Goal: Check status

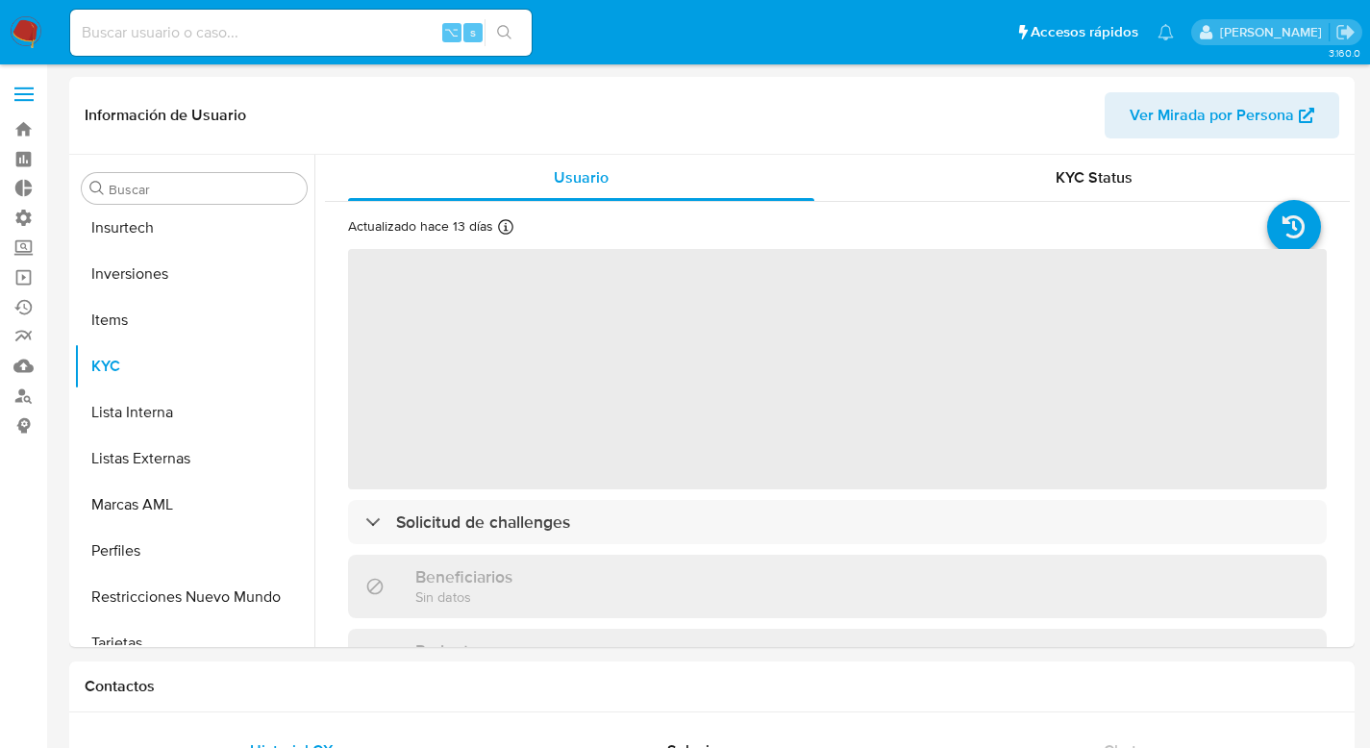
scroll to position [905, 0]
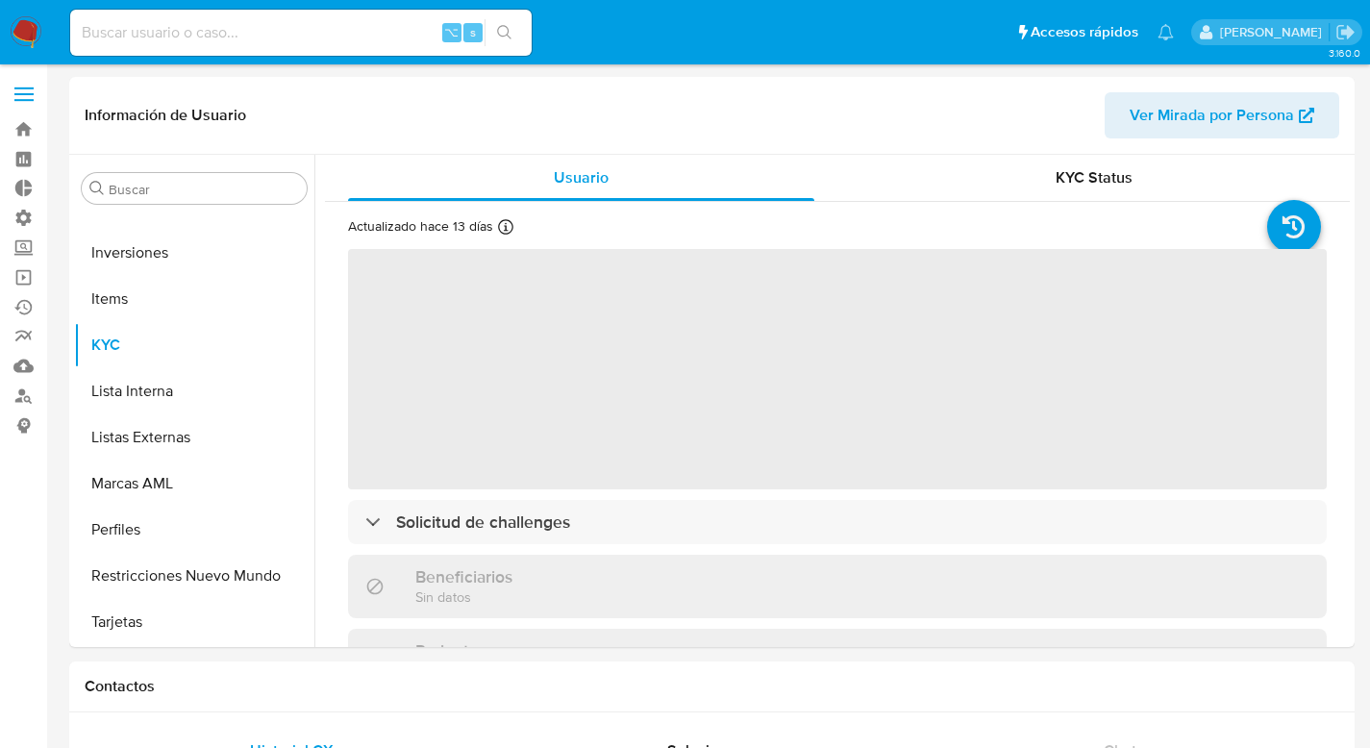
click at [158, 20] on input at bounding box center [301, 32] width 462 height 25
paste input "2148180470"
type input "2148180470"
select select "10"
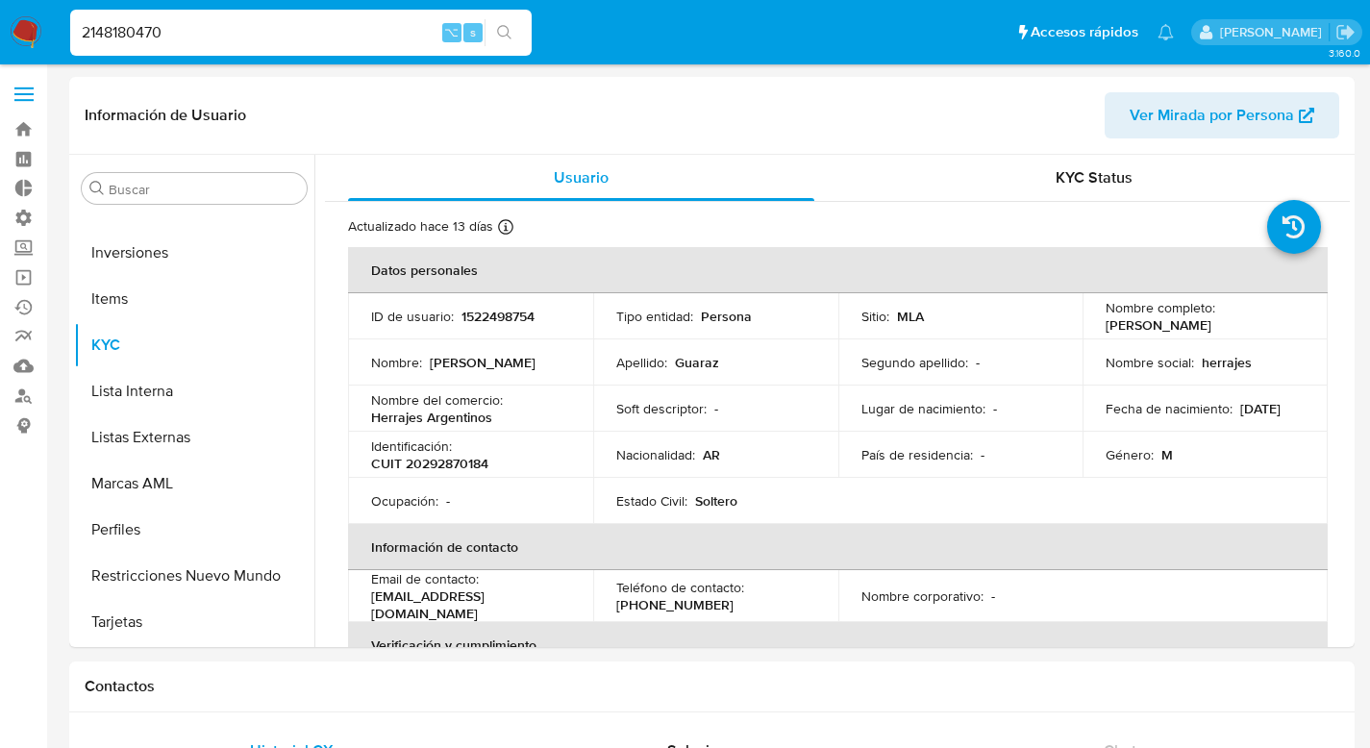
type input "2148180470"
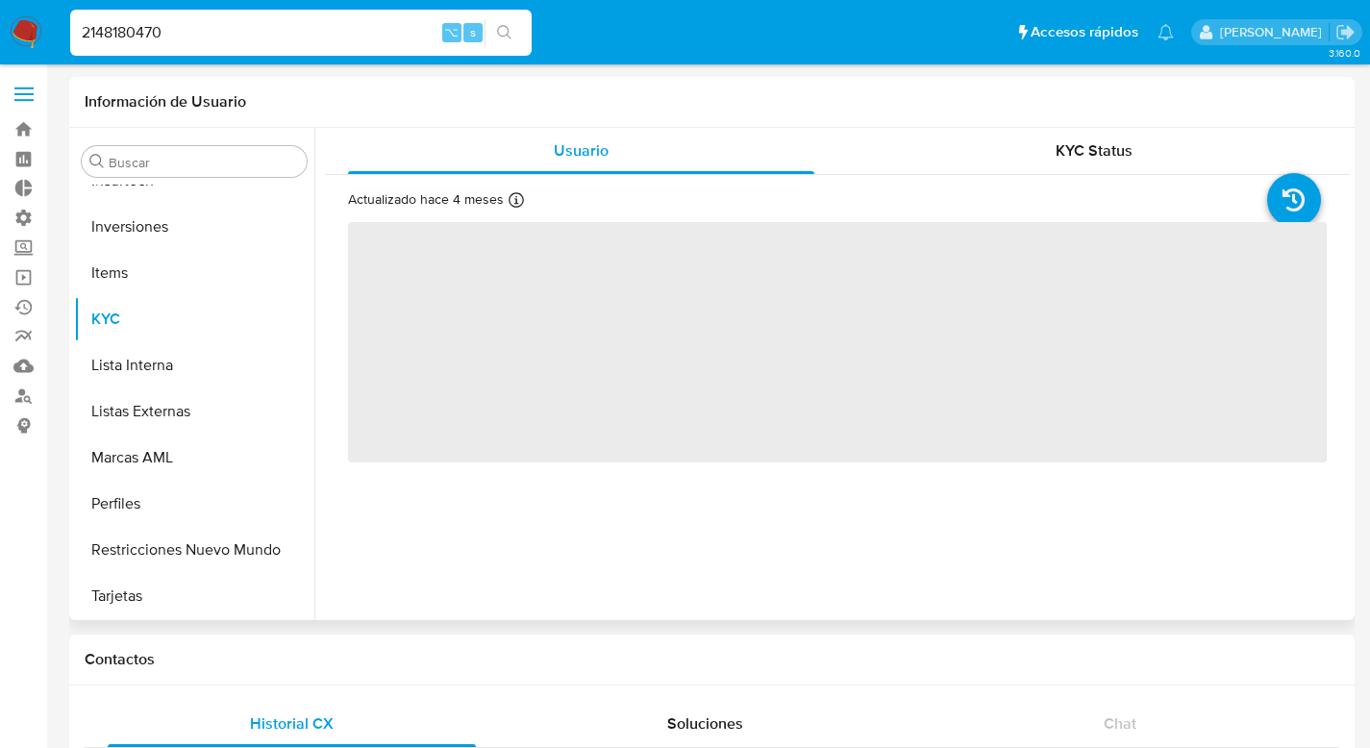
scroll to position [905, 0]
select select "10"
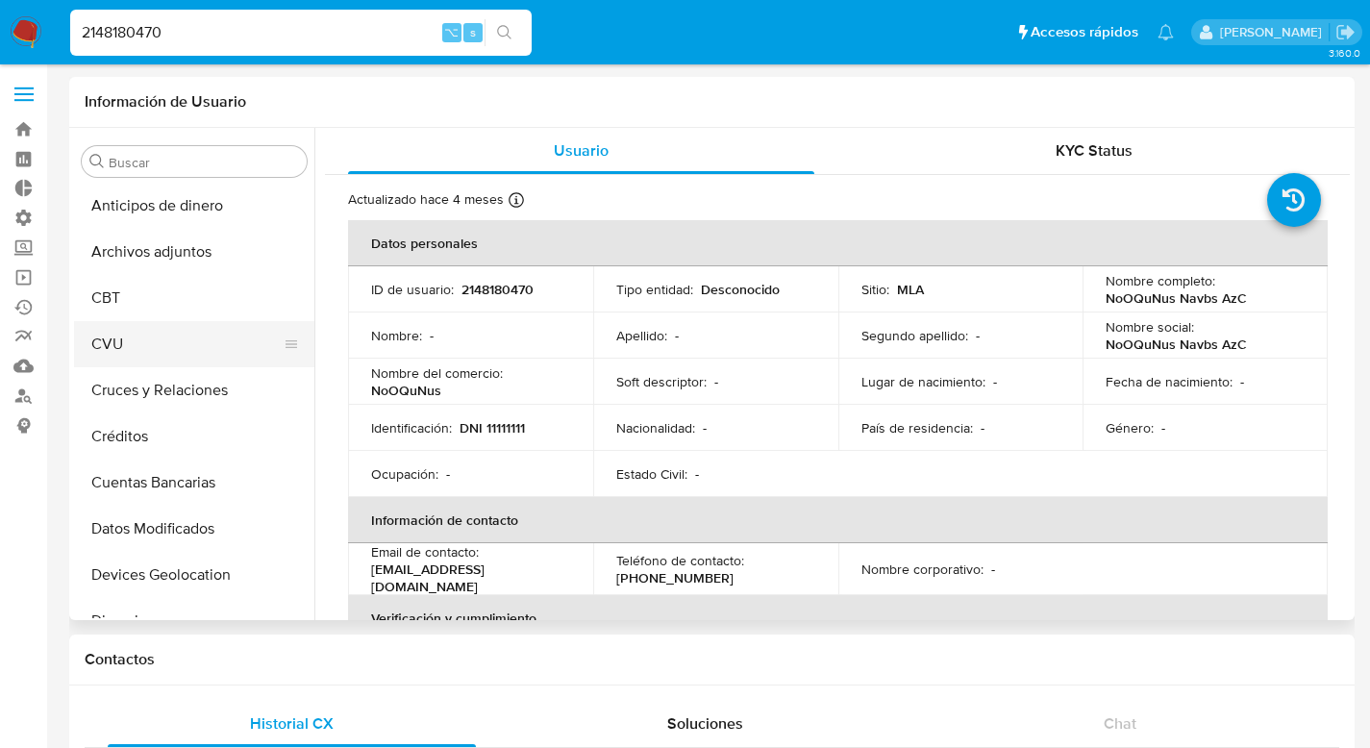
scroll to position [0, 0]
click at [123, 302] on button "CBT" at bounding box center [186, 300] width 225 height 46
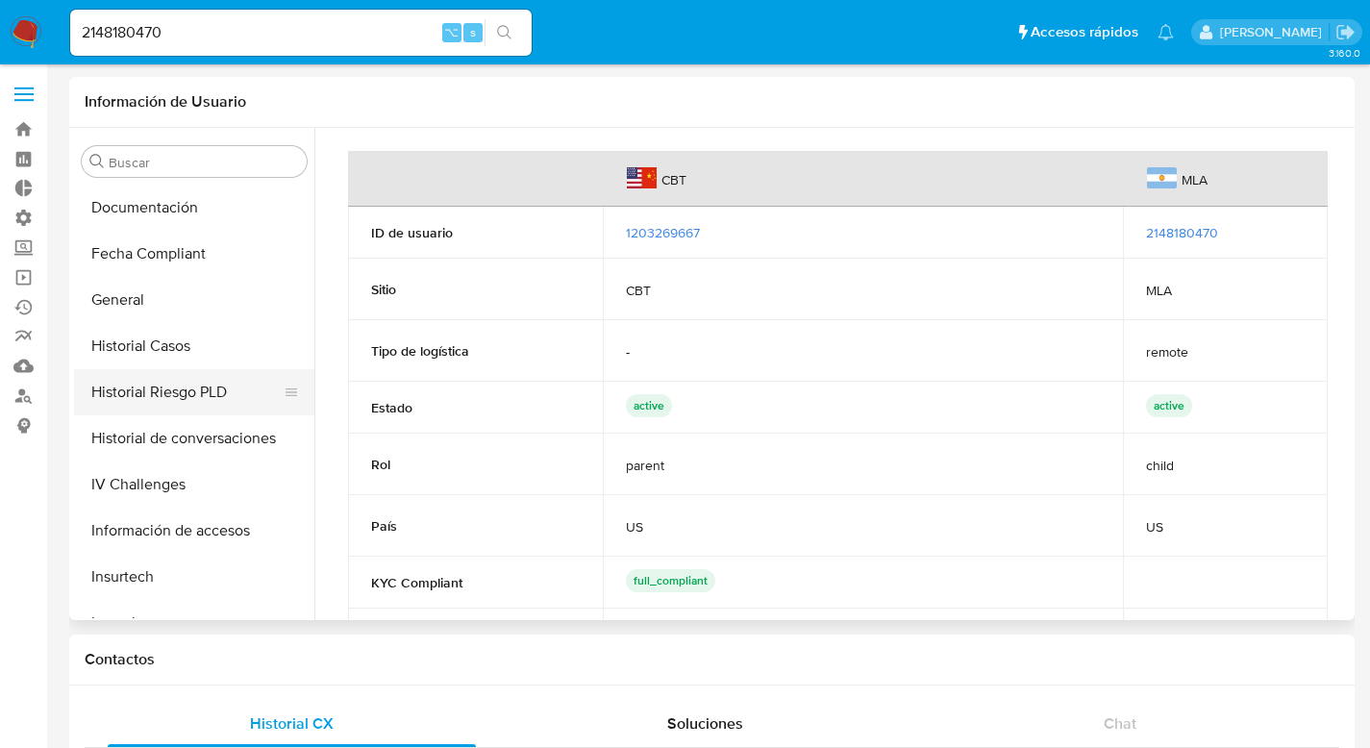
scroll to position [506, 0]
click at [128, 301] on button "General" at bounding box center [186, 302] width 225 height 46
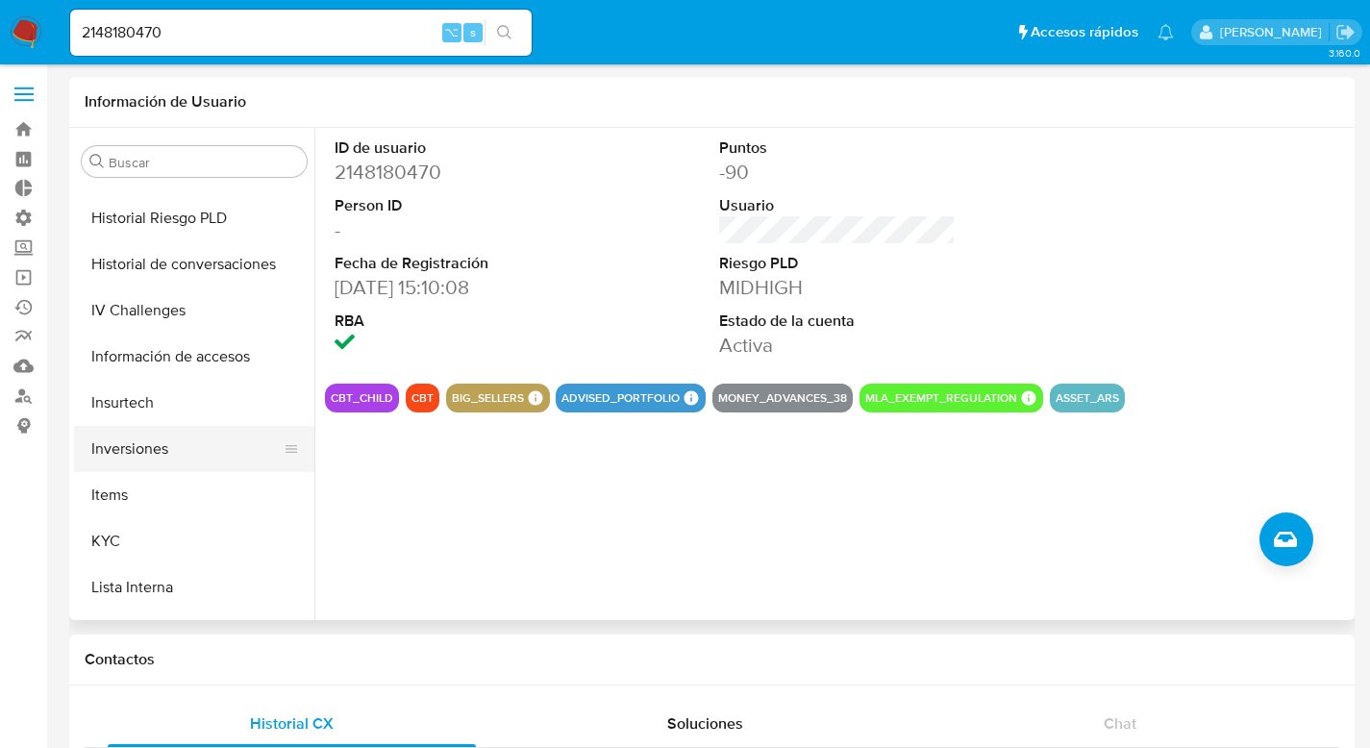
scroll to position [742, 0]
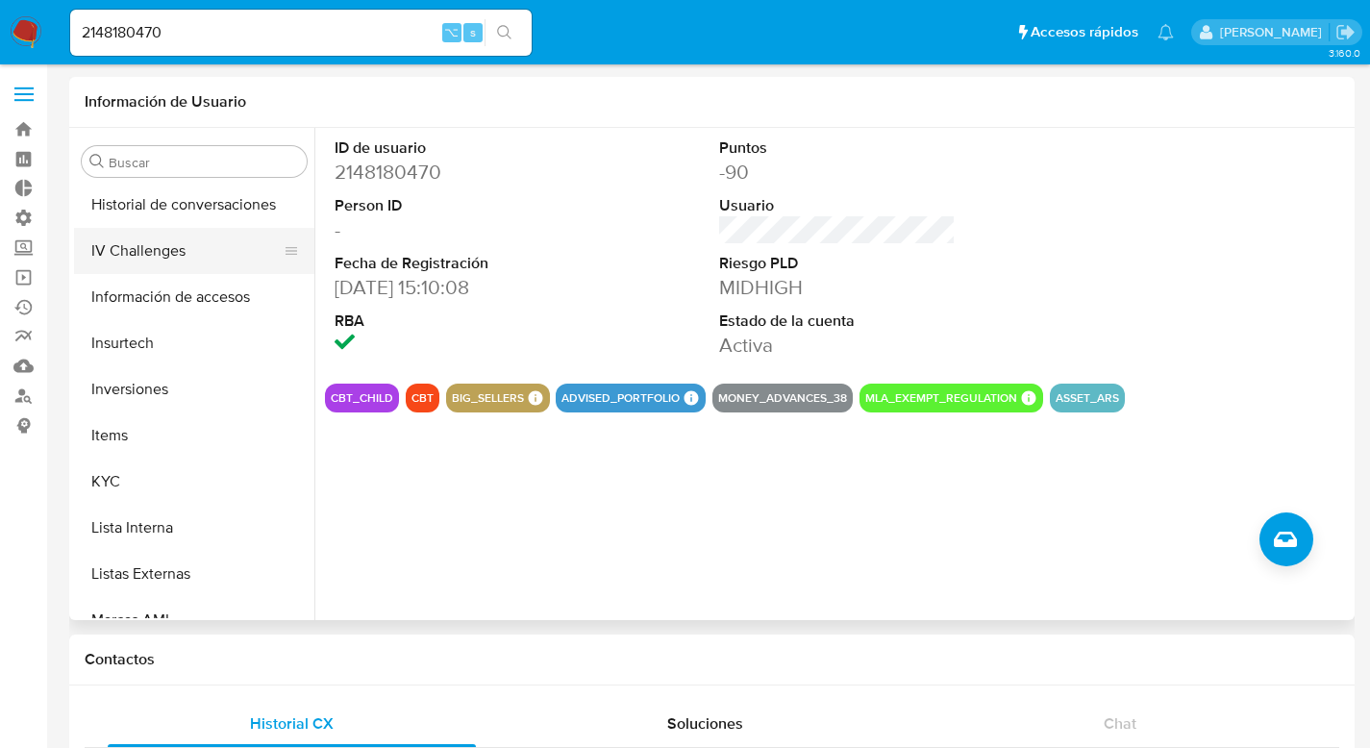
click at [134, 253] on button "IV Challenges" at bounding box center [186, 251] width 225 height 46
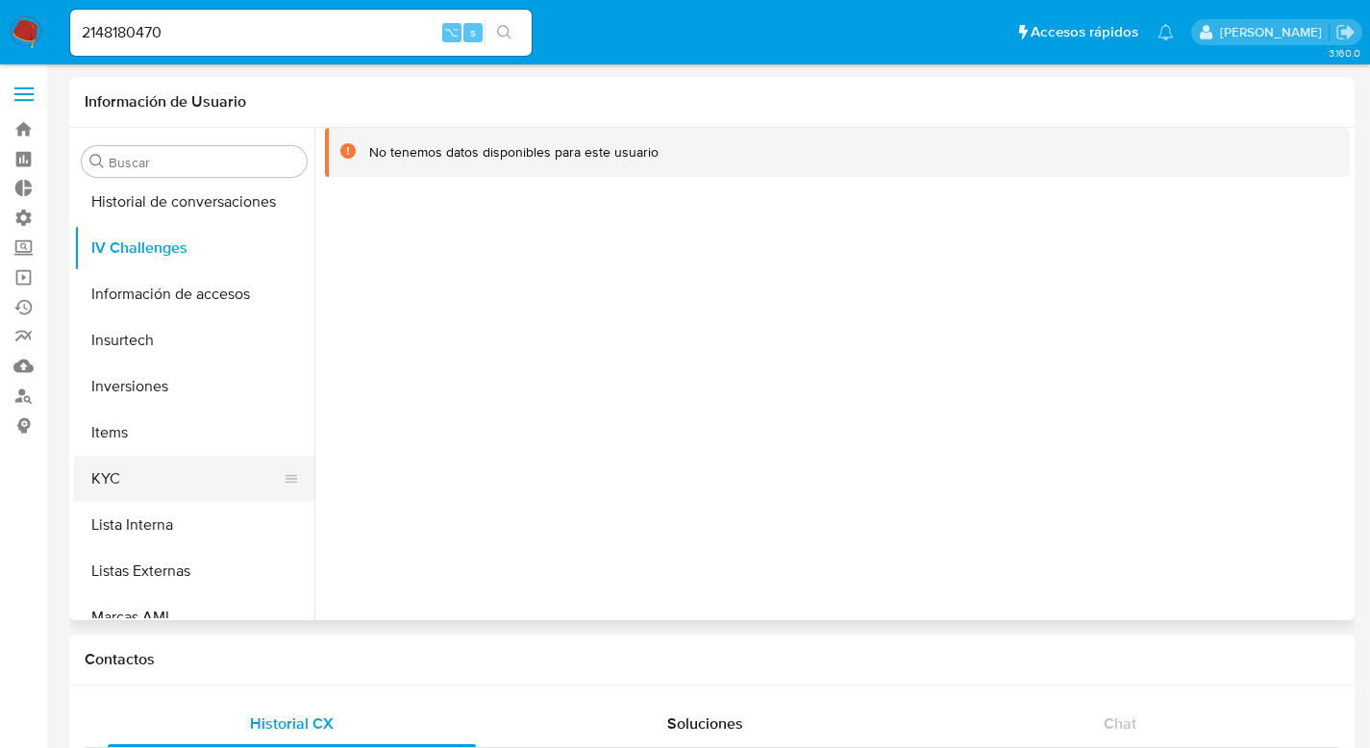
scroll to position [750, 0]
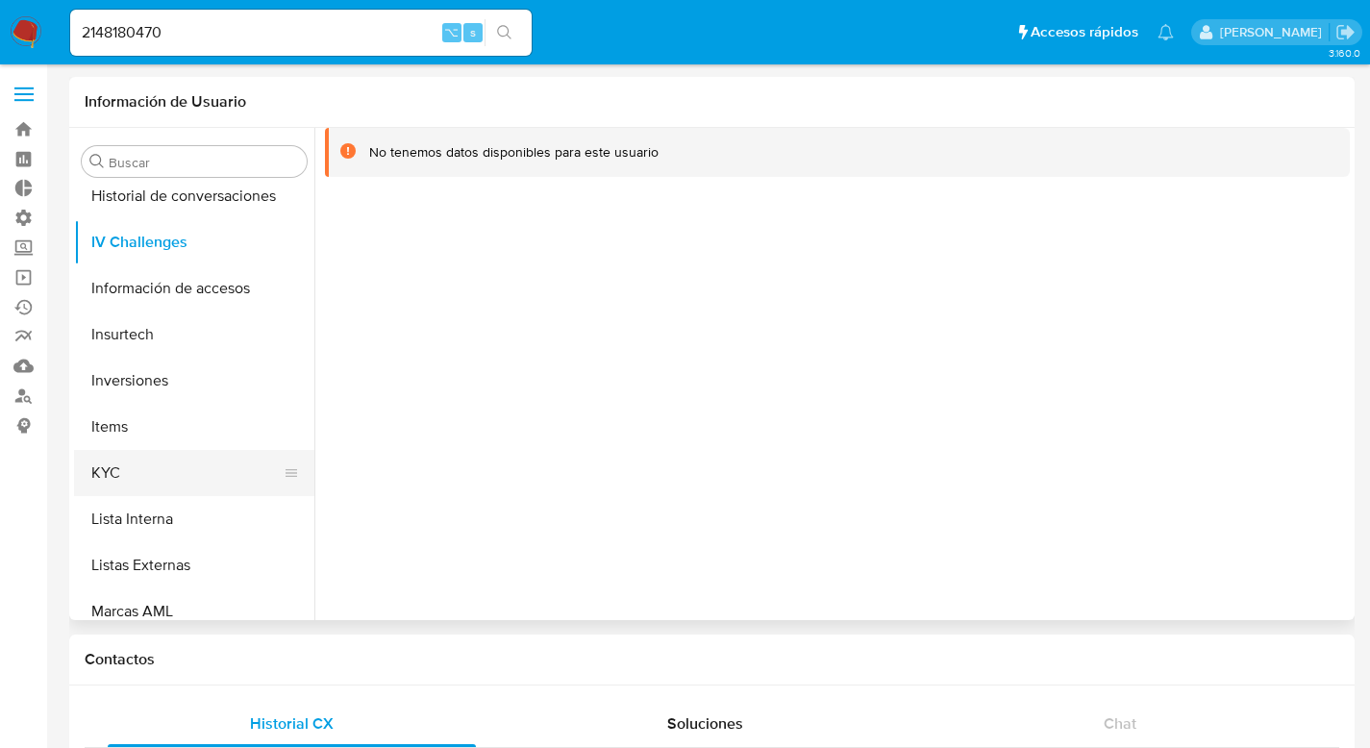
click at [101, 478] on button "KYC" at bounding box center [186, 473] width 225 height 46
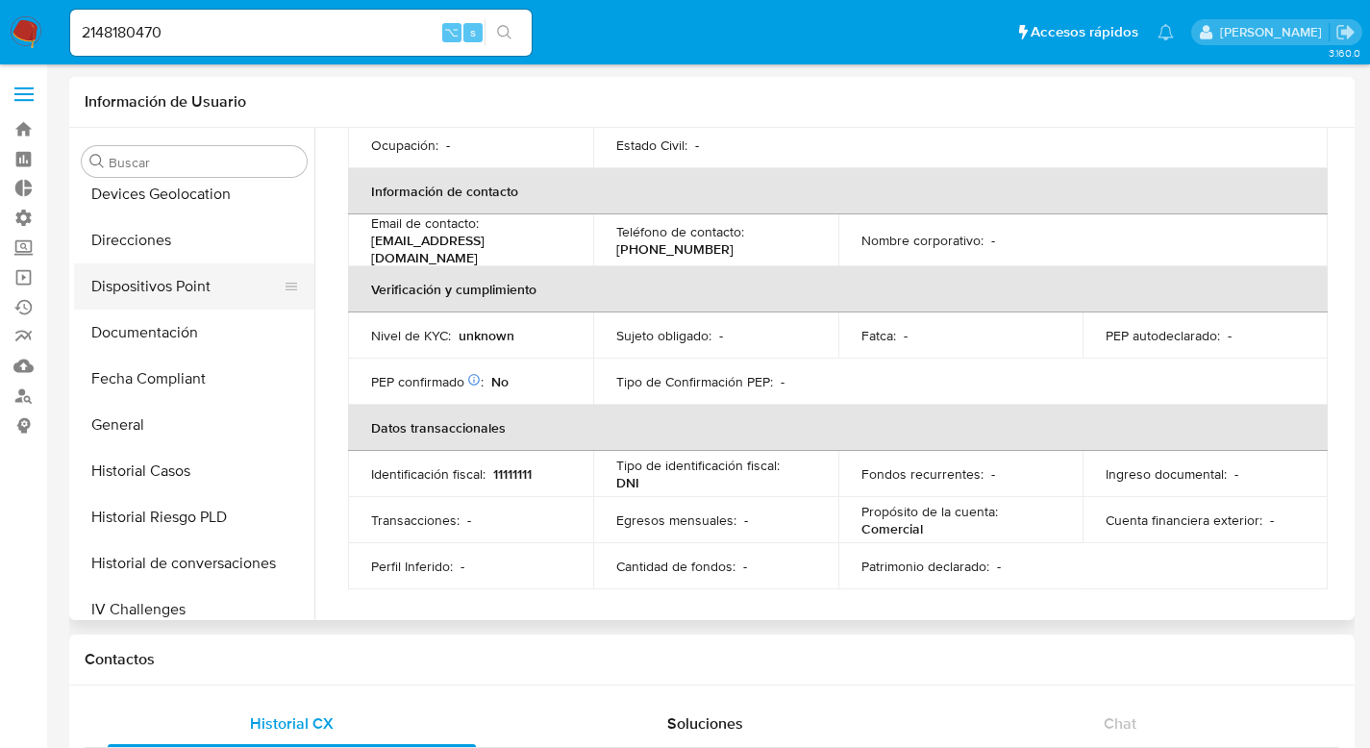
scroll to position [0, 0]
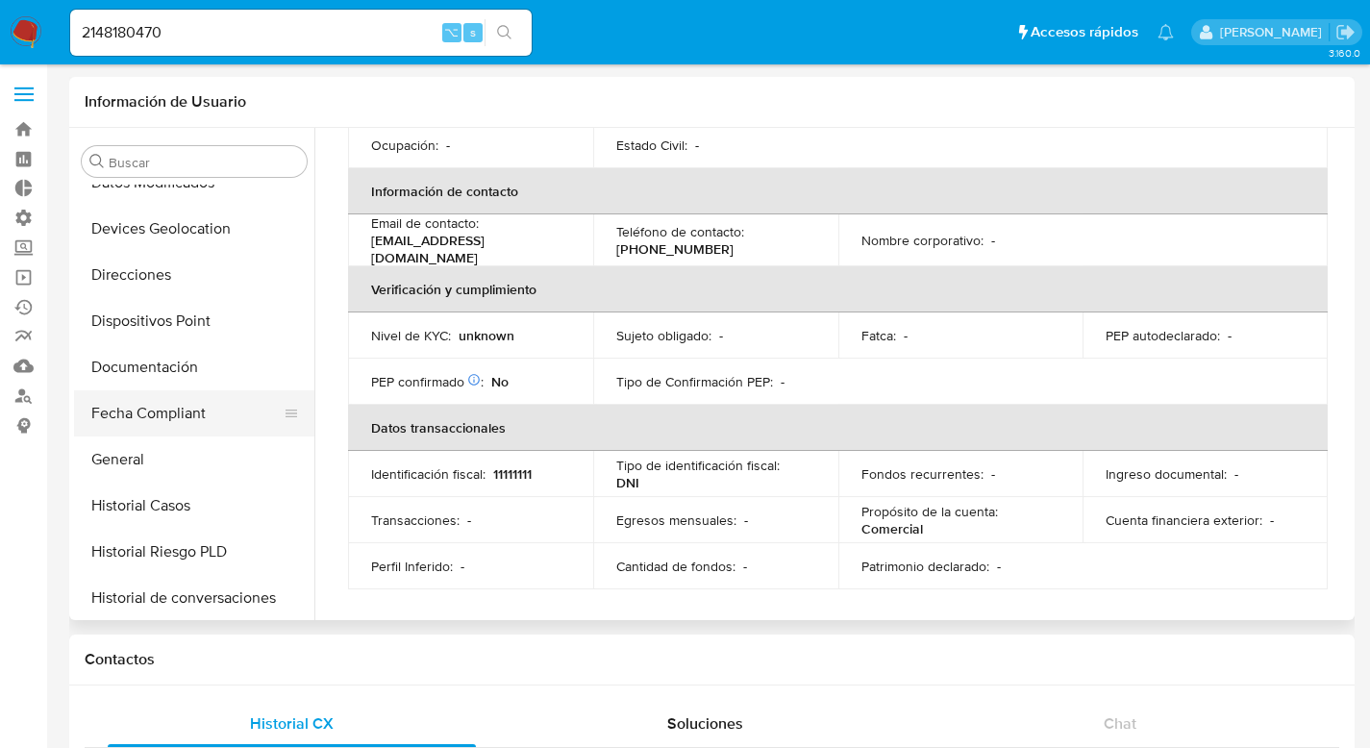
click at [142, 413] on button "Fecha Compliant" at bounding box center [186, 413] width 225 height 46
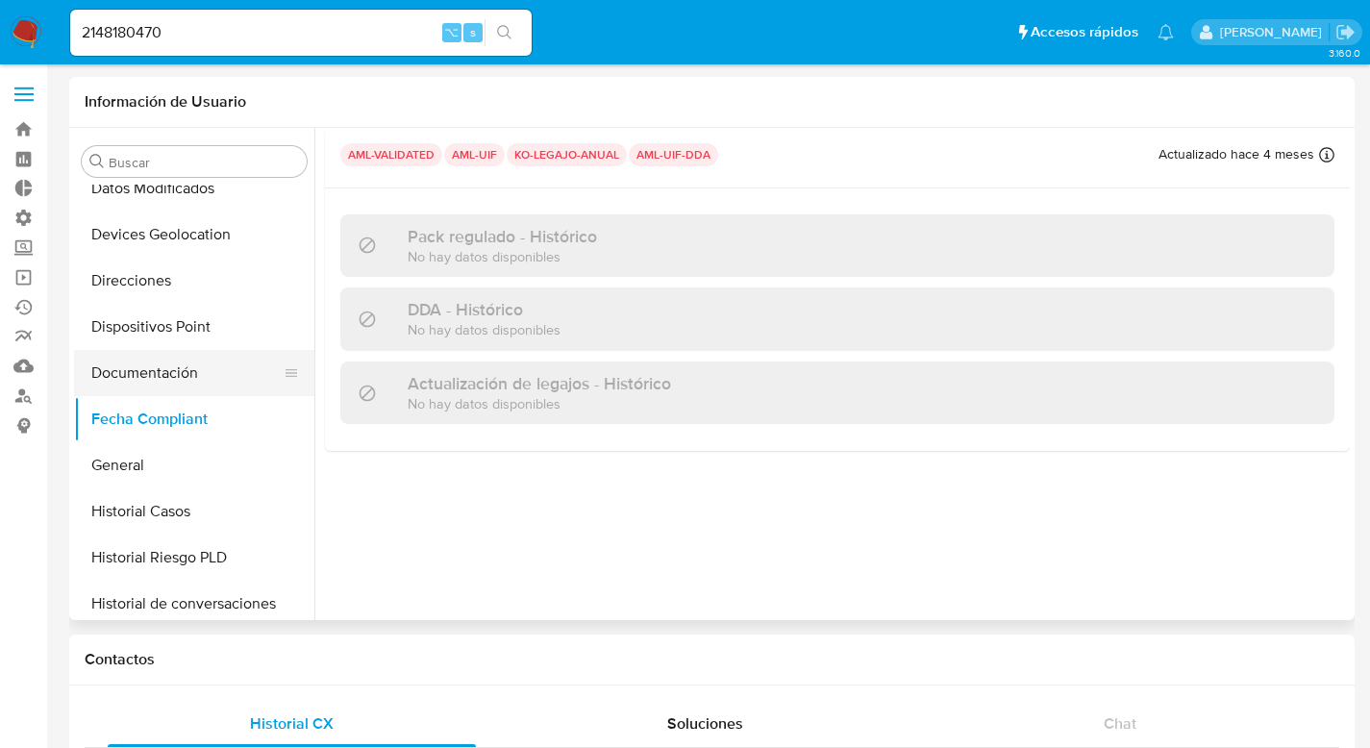
scroll to position [340, 0]
click at [144, 371] on button "Documentación" at bounding box center [186, 375] width 225 height 46
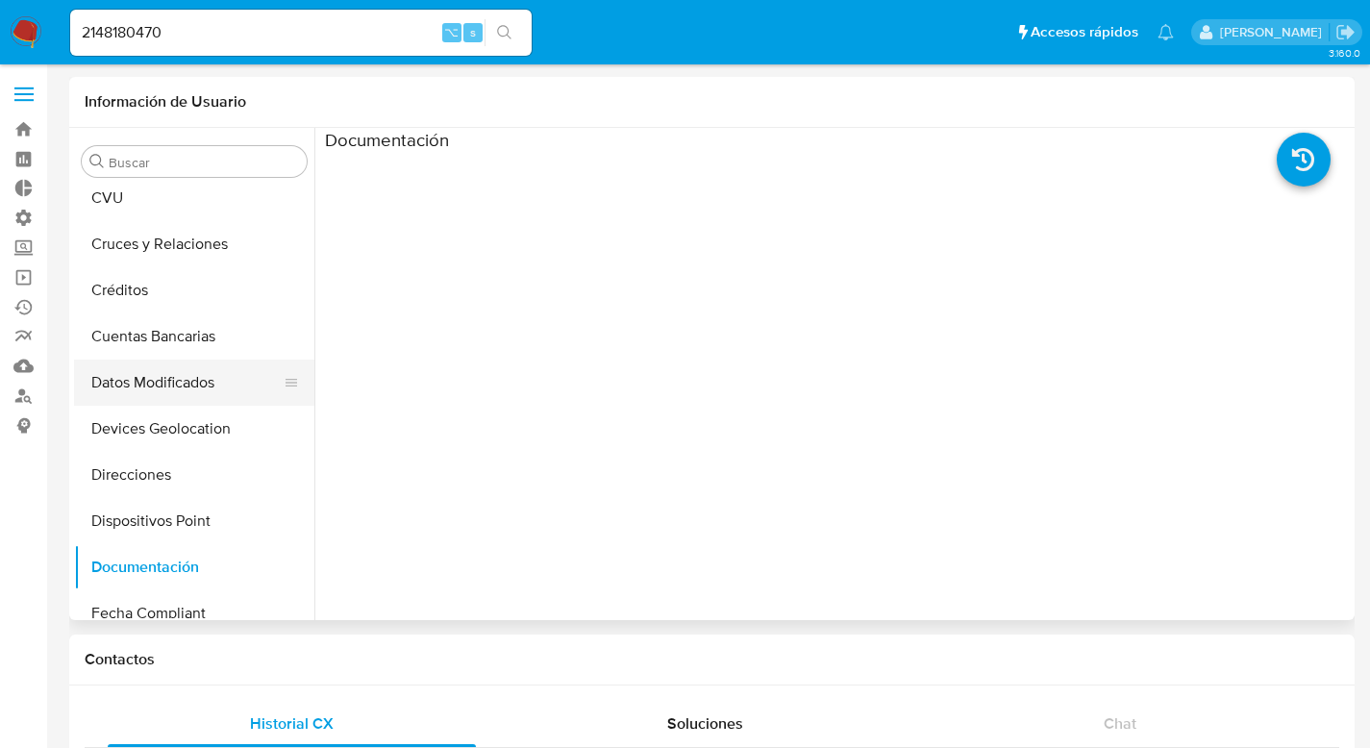
scroll to position [351, 0]
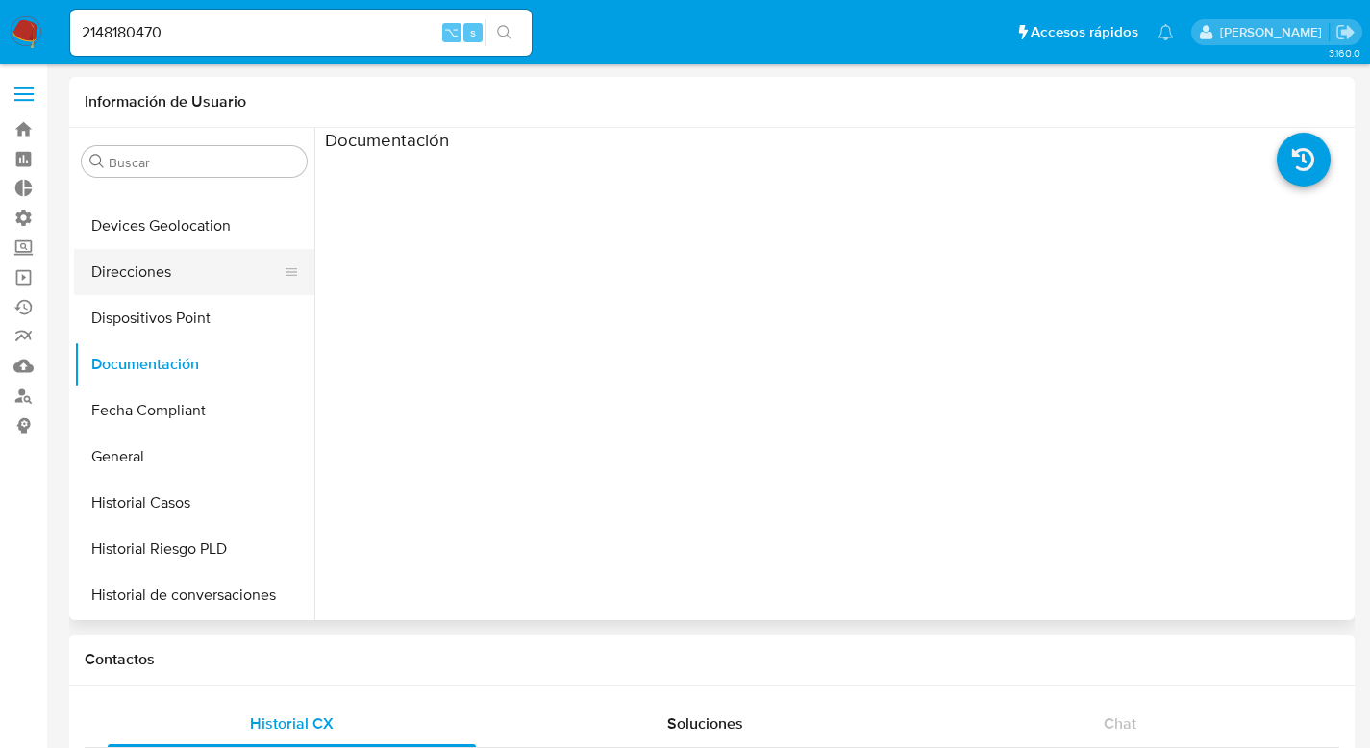
click at [143, 274] on button "Direcciones" at bounding box center [186, 272] width 225 height 46
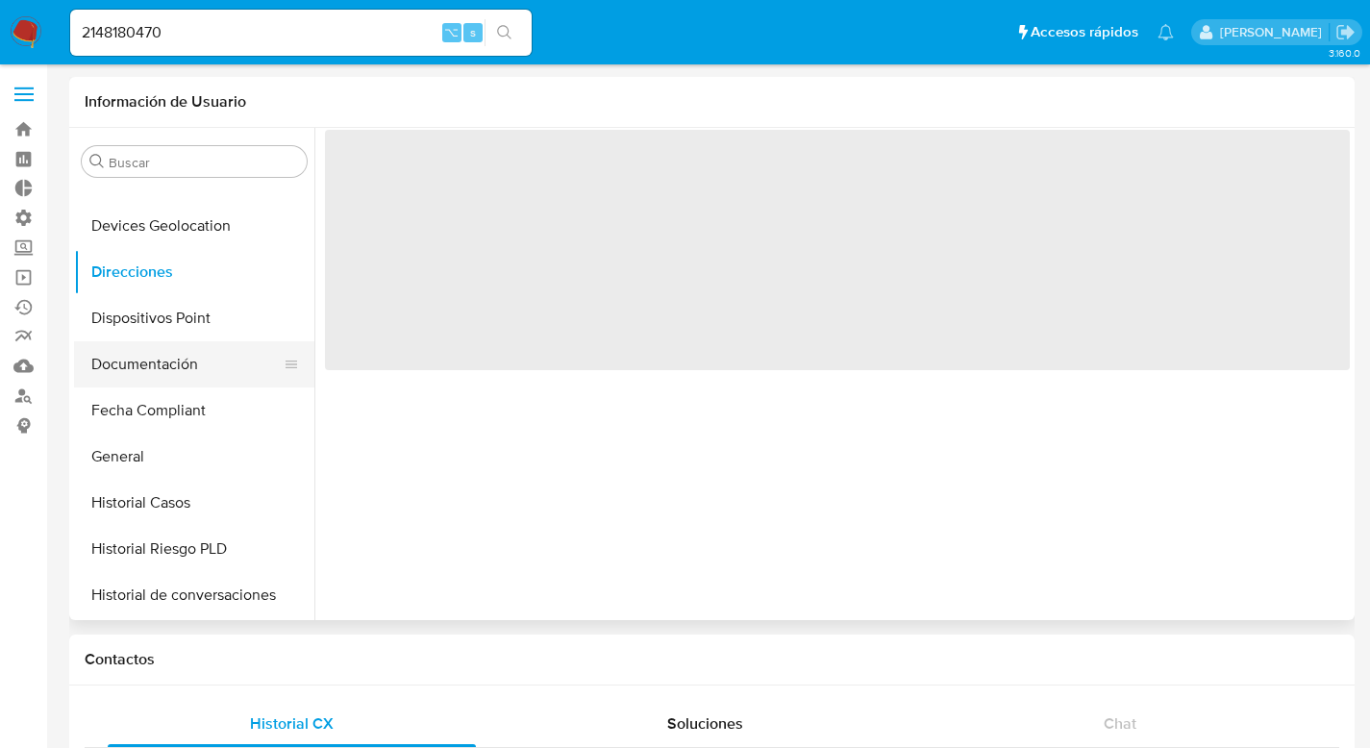
drag, startPoint x: 127, startPoint y: 360, endPoint x: 145, endPoint y: 362, distance: 18.4
click at [127, 359] on button "Documentación" at bounding box center [186, 364] width 225 height 46
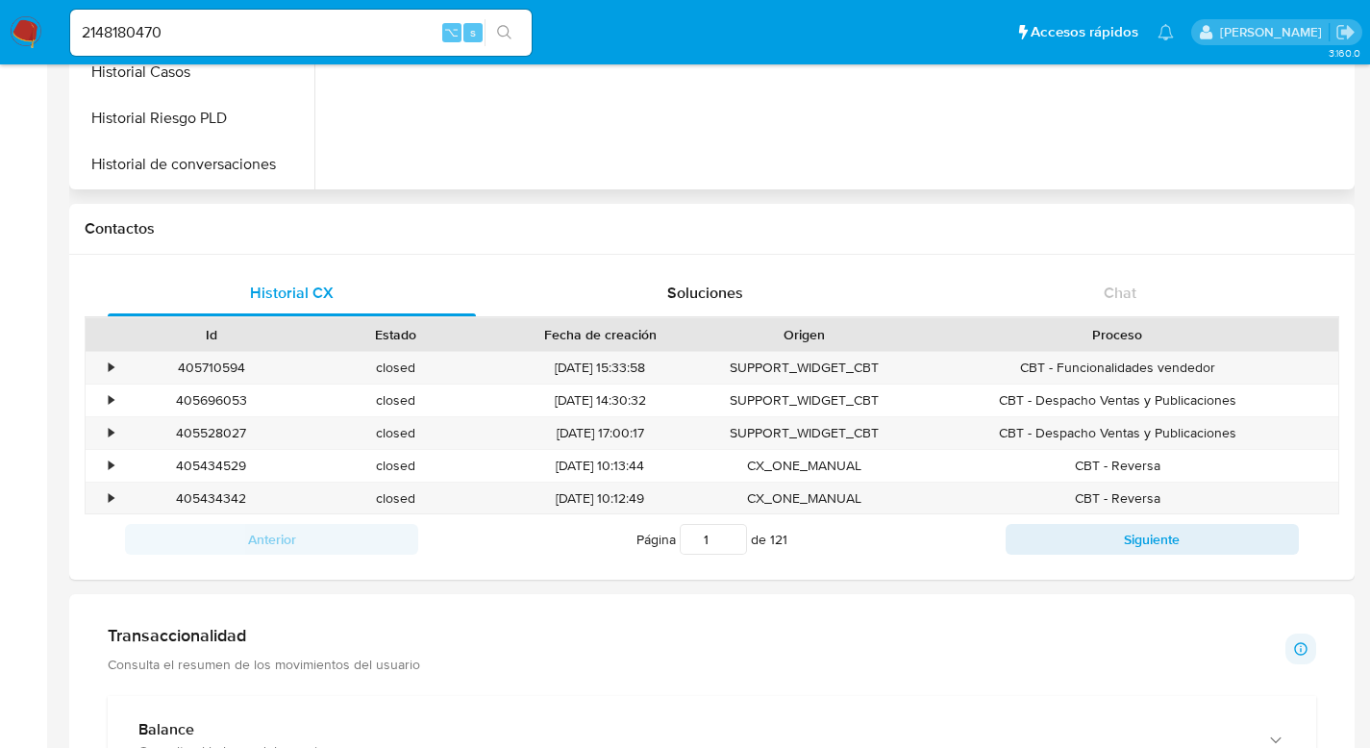
scroll to position [0, 0]
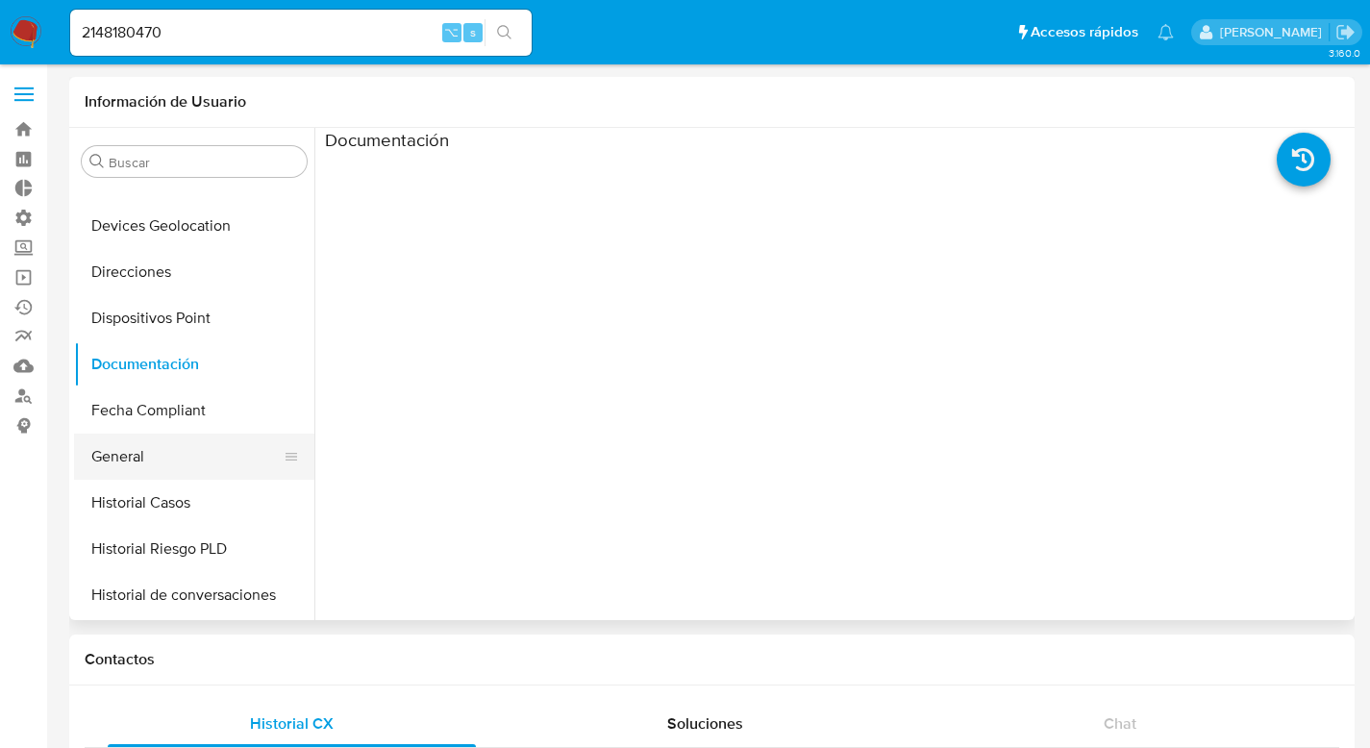
click at [123, 460] on button "General" at bounding box center [186, 457] width 225 height 46
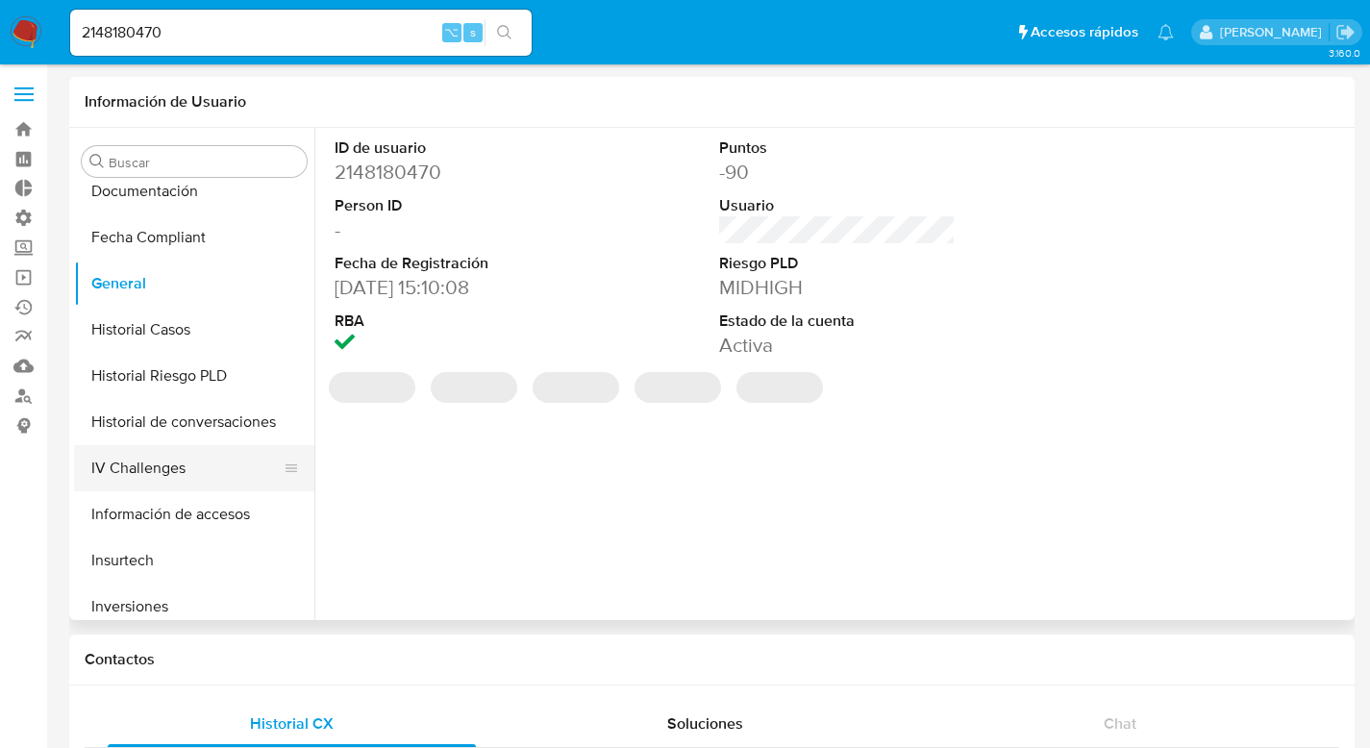
scroll to position [524, 0]
